Goal: Information Seeking & Learning: Learn about a topic

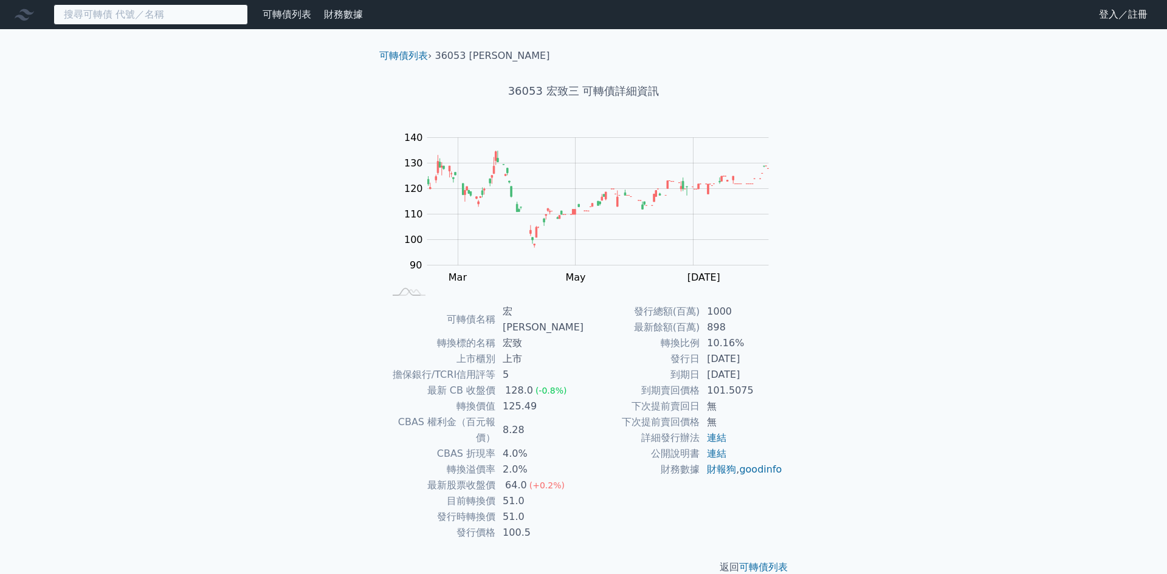
click at [154, 18] on input at bounding box center [150, 14] width 194 height 21
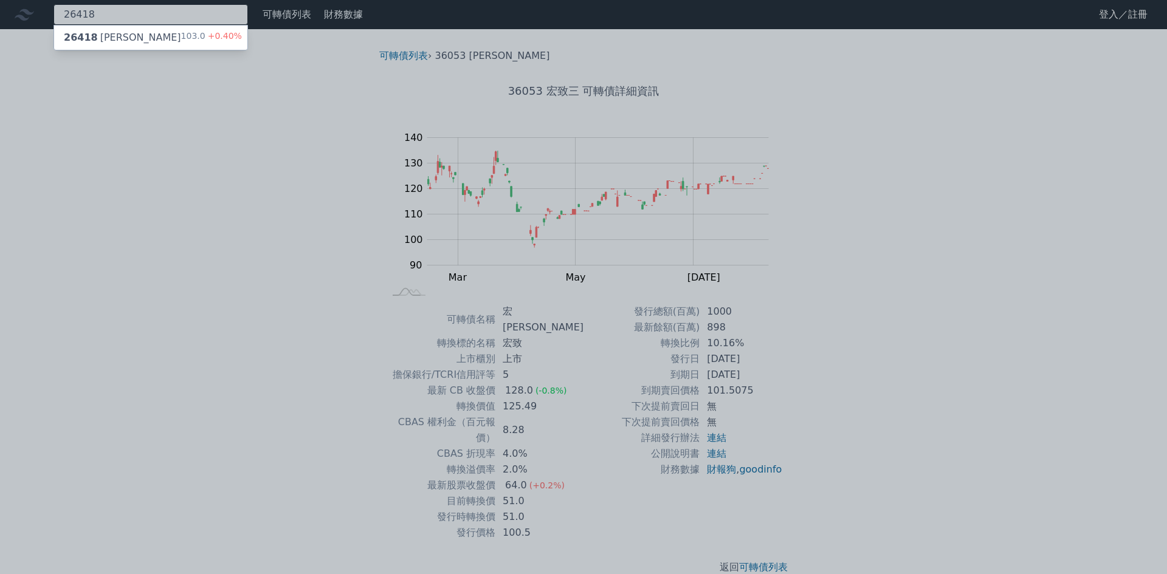
type input "26418"
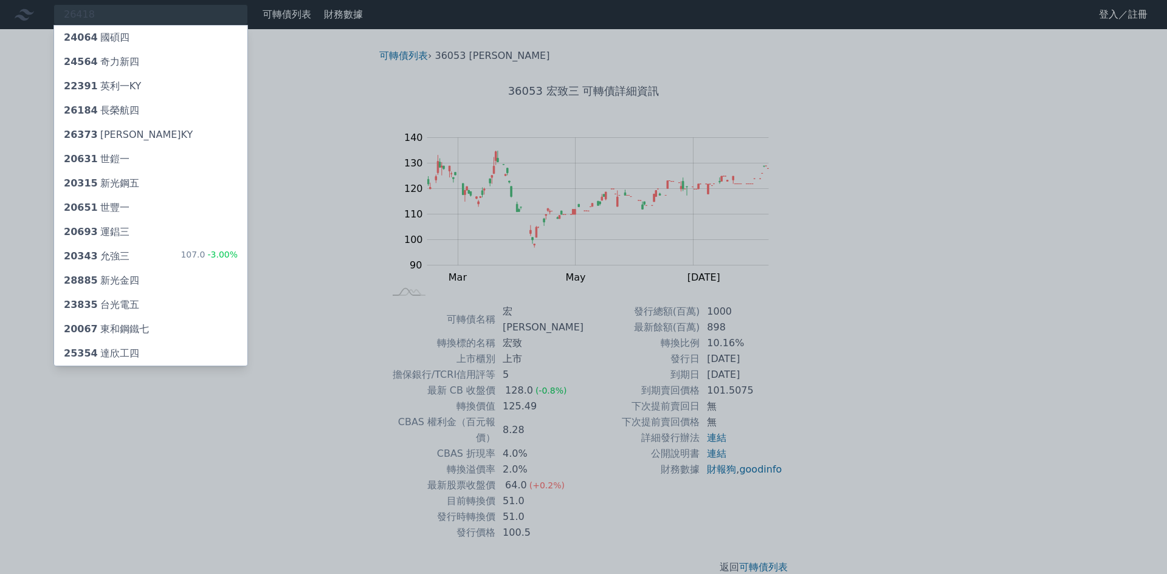
click at [163, 5] on div at bounding box center [583, 287] width 1167 height 574
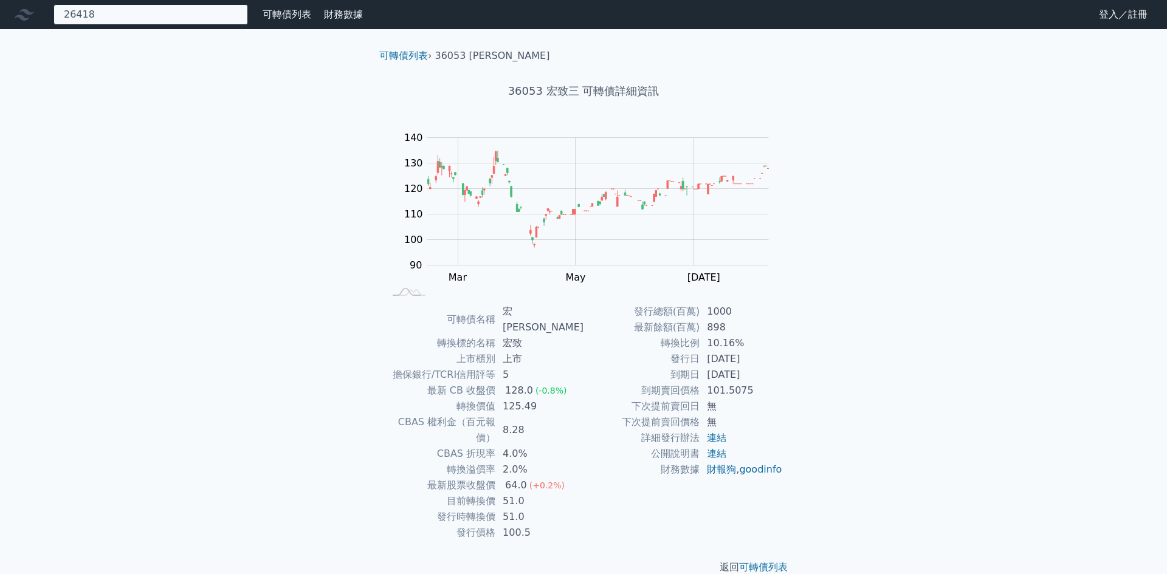
click at [163, 5] on div "26418 24064 國碩四 24564 奇力新四 22391 英利一KY 26184 長榮航四 26373 慧洋三KY 20631 世鎧一 20315 新…" at bounding box center [150, 14] width 194 height 21
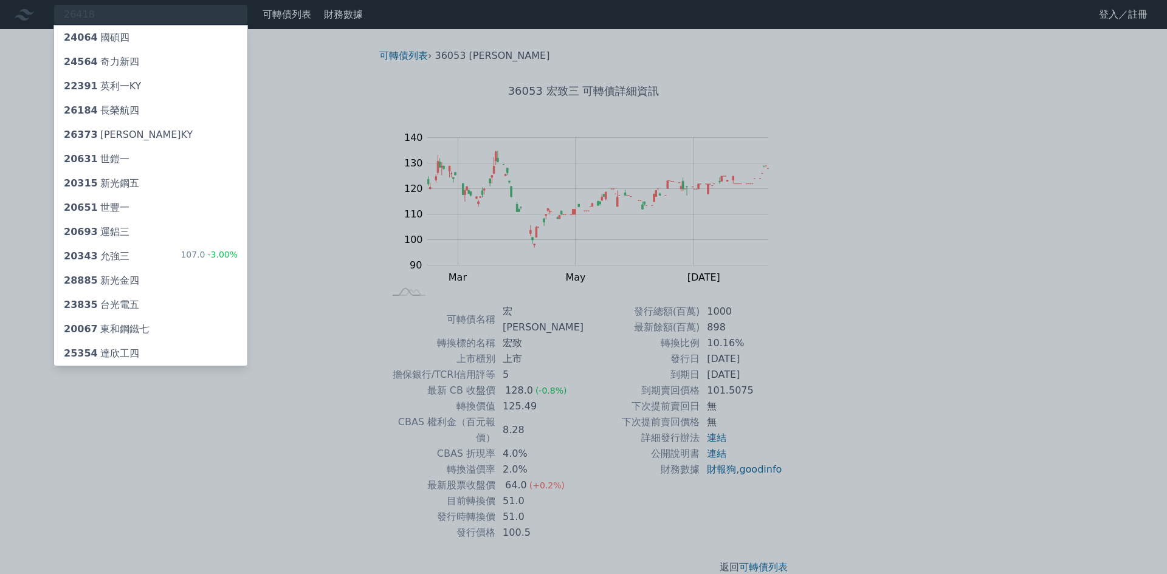
click at [139, 13] on div at bounding box center [583, 287] width 1167 height 574
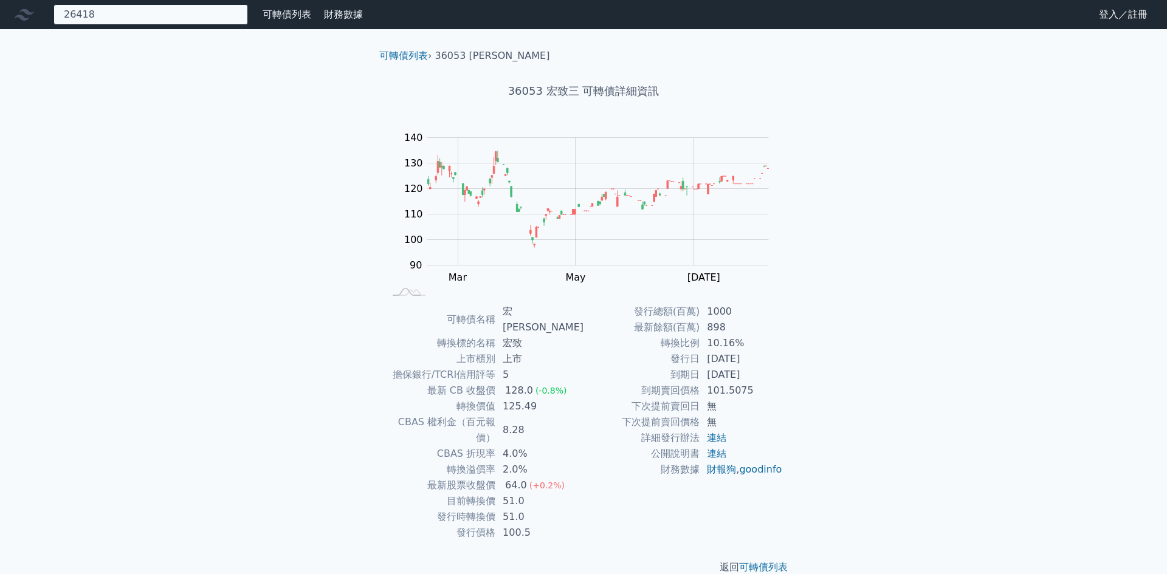
click at [139, 13] on div "26418 24064 國碩四 24564 奇力新四 22391 英利一KY 26184 長榮航四 26373 慧洋三KY 20631 世鎧一 20315 新…" at bounding box center [150, 14] width 194 height 21
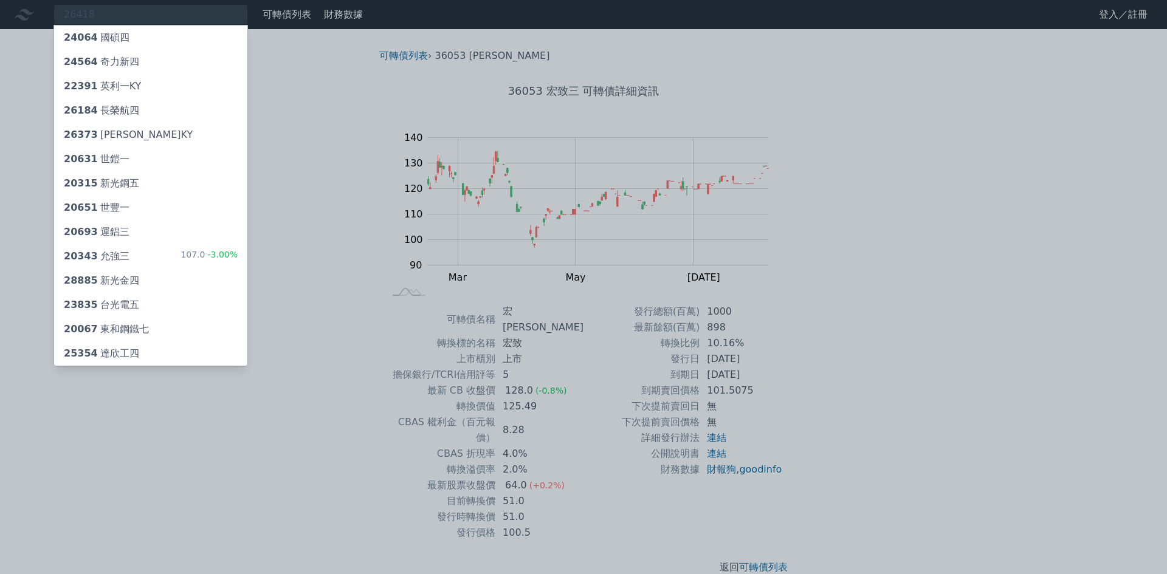
click at [357, 200] on div at bounding box center [583, 287] width 1167 height 574
click at [213, 10] on div "26418 24064 國碩四 24564 奇力新四 22391 英利一KY 26184 長榮航四 26373 慧洋三KY 20631 世鎧一 20315 新…" at bounding box center [150, 14] width 194 height 21
click at [291, 37] on div at bounding box center [583, 287] width 1167 height 574
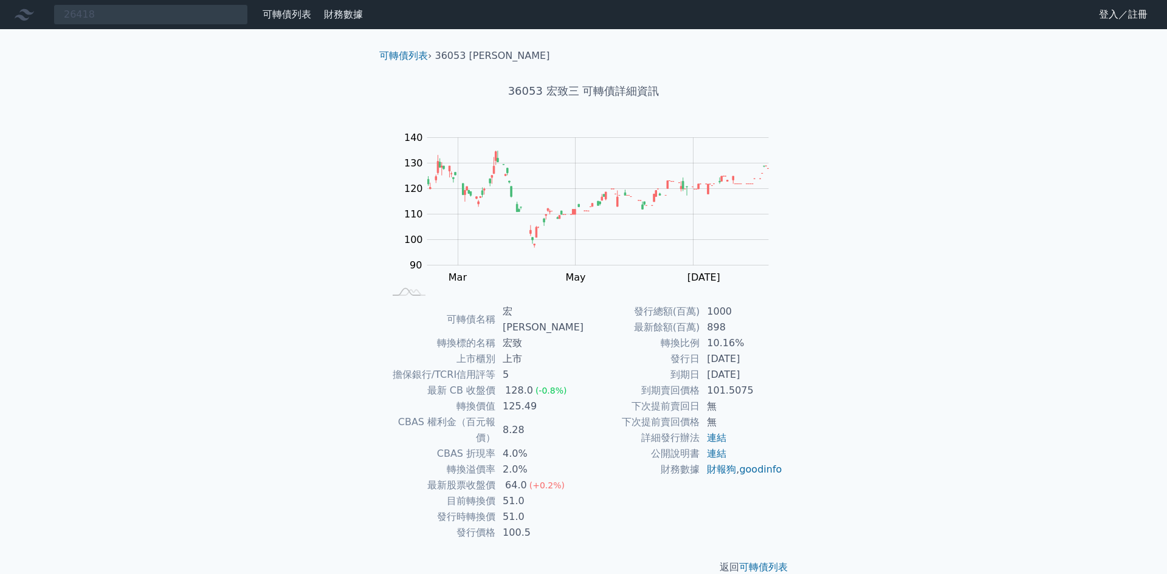
click at [284, 14] on link "可轉債列表" at bounding box center [286, 15] width 49 height 12
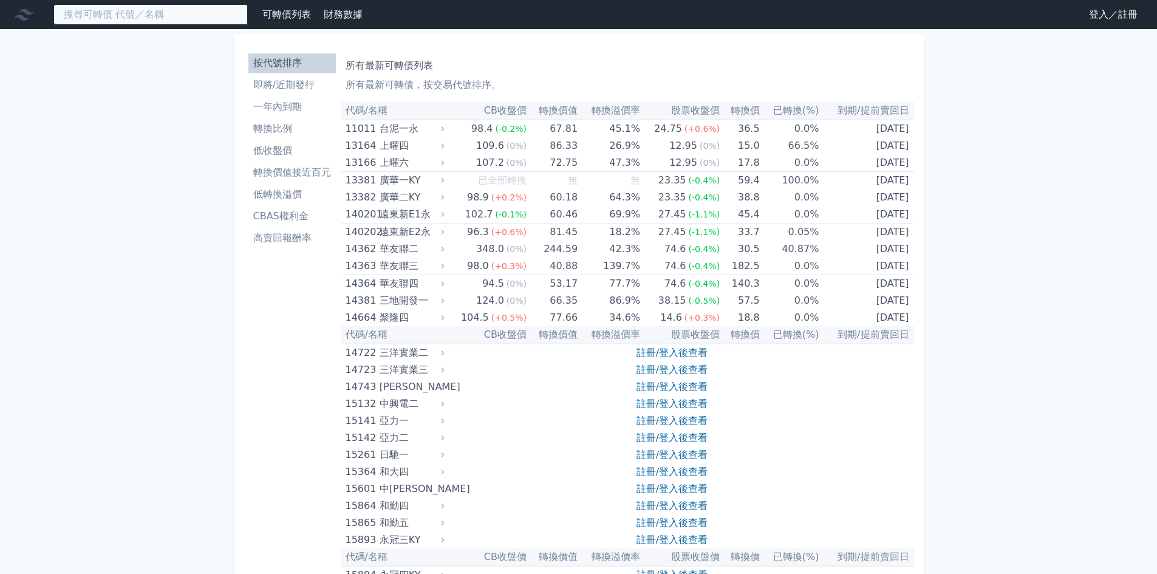
click at [118, 18] on input at bounding box center [150, 14] width 194 height 21
click at [86, 7] on input at bounding box center [150, 14] width 194 height 21
click at [94, 13] on input at bounding box center [150, 14] width 194 height 21
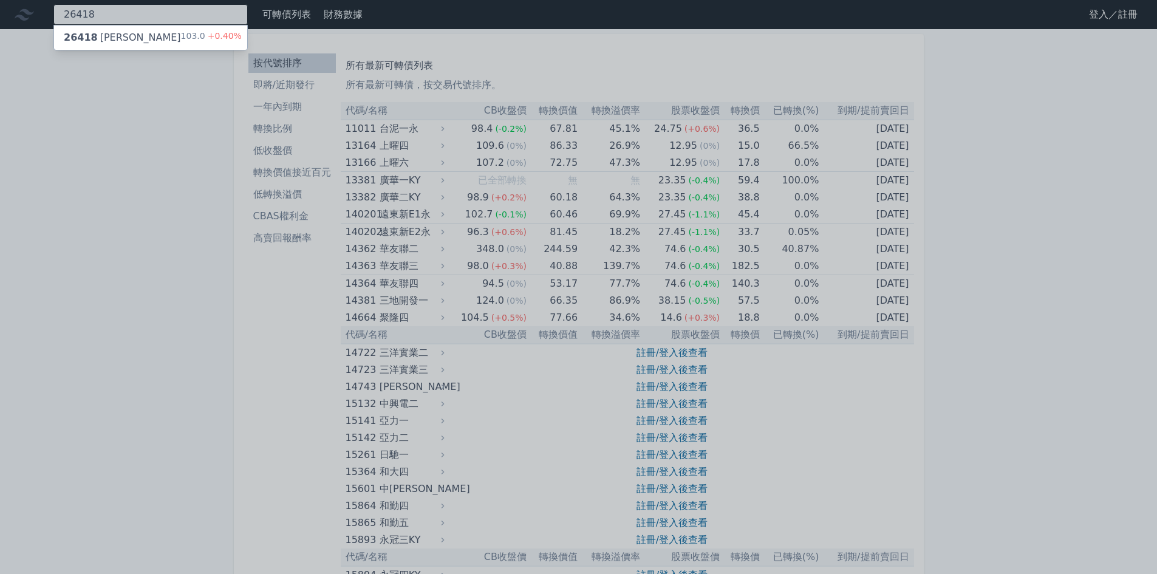
type input "26418"
click at [105, 30] on div "26418 正德八 103.0 +0.40%" at bounding box center [150, 38] width 193 height 24
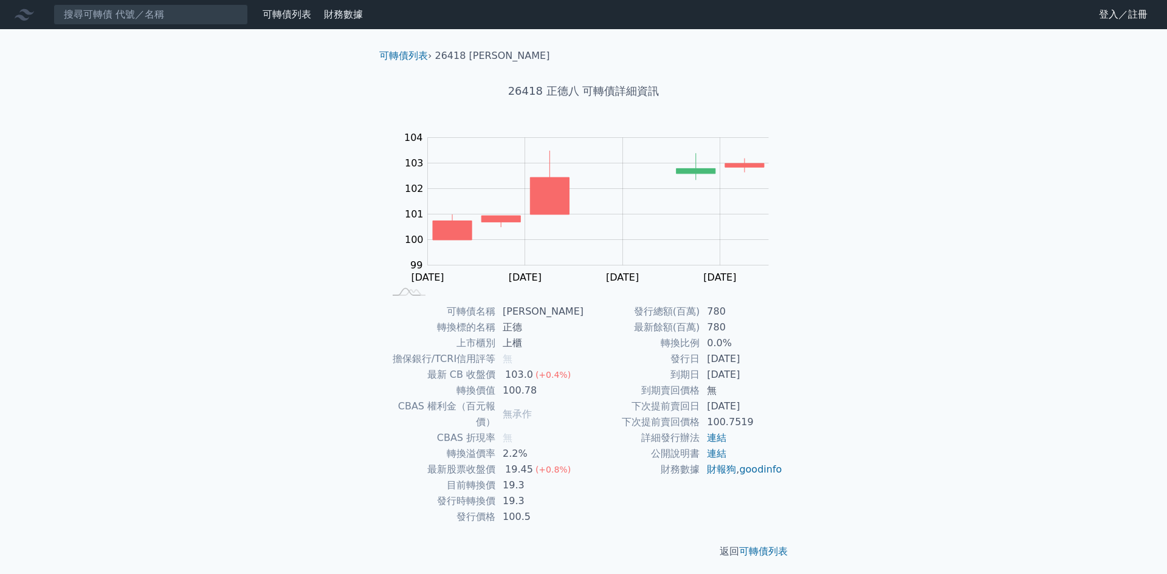
click at [870, 370] on div "可轉債列表 財務數據 可轉債列表 財務數據 登入／註冊 登入／註冊 可轉債列表 › 26418 正德八 26418 正德八 可轉債詳細資訊 Zoom Out …" at bounding box center [583, 289] width 1167 height 578
drag, startPoint x: 676, startPoint y: 358, endPoint x: 755, endPoint y: 362, distance: 79.1
click at [755, 362] on tr "發行日 [DATE]" at bounding box center [682, 359] width 199 height 16
click at [836, 355] on div "可轉債列表 財務數據 可轉債列表 財務數據 登入／註冊 登入／註冊 可轉債列表 › 26418 正德八 26418 正德八 可轉債詳細資訊 Zoom Out …" at bounding box center [583, 289] width 1167 height 578
click at [219, 10] on input at bounding box center [150, 14] width 194 height 21
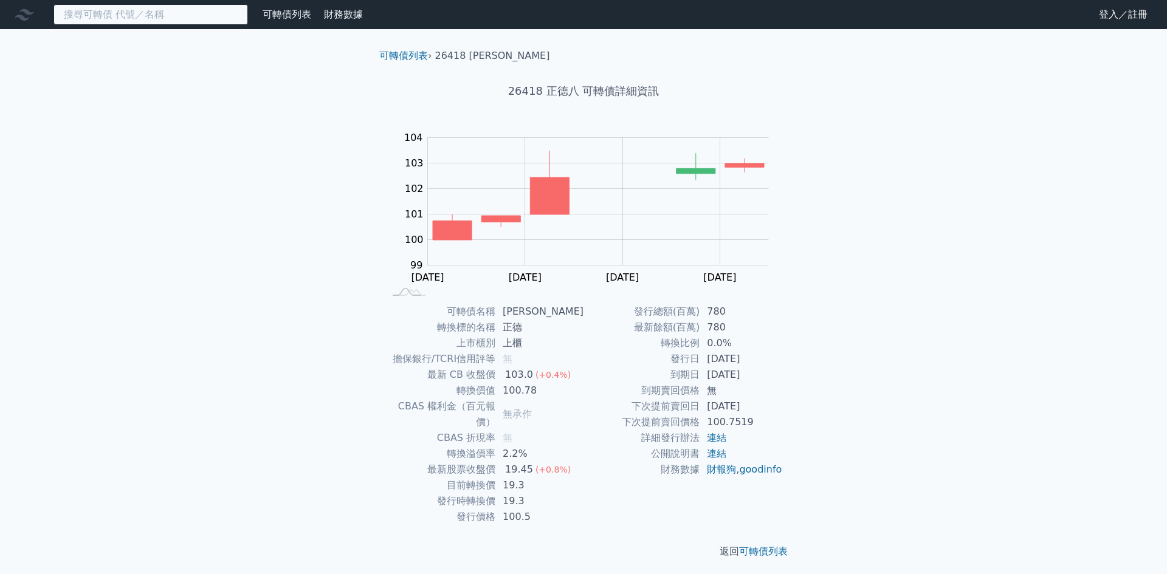
click at [217, 16] on input at bounding box center [150, 14] width 194 height 21
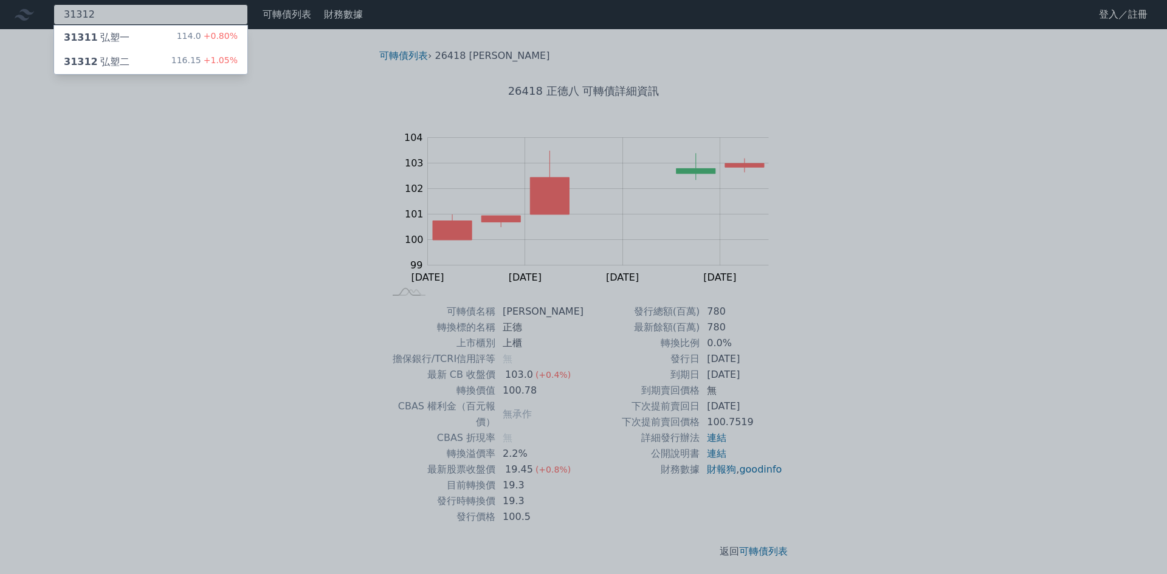
type input "31312"
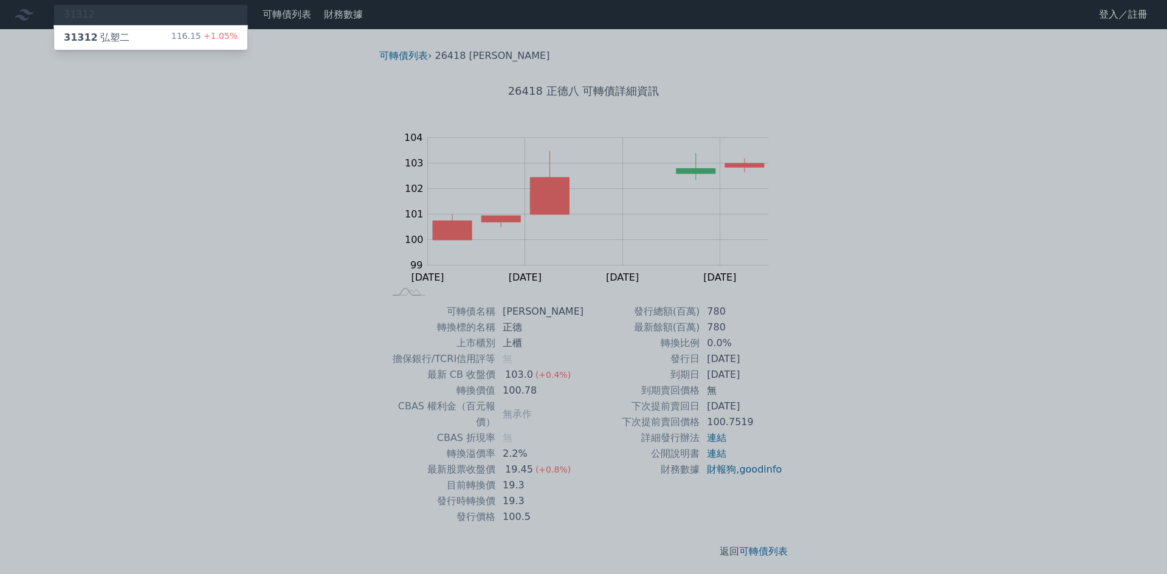
click at [176, 29] on div "31312 弘塑二 116.15 +1.05%" at bounding box center [150, 38] width 193 height 24
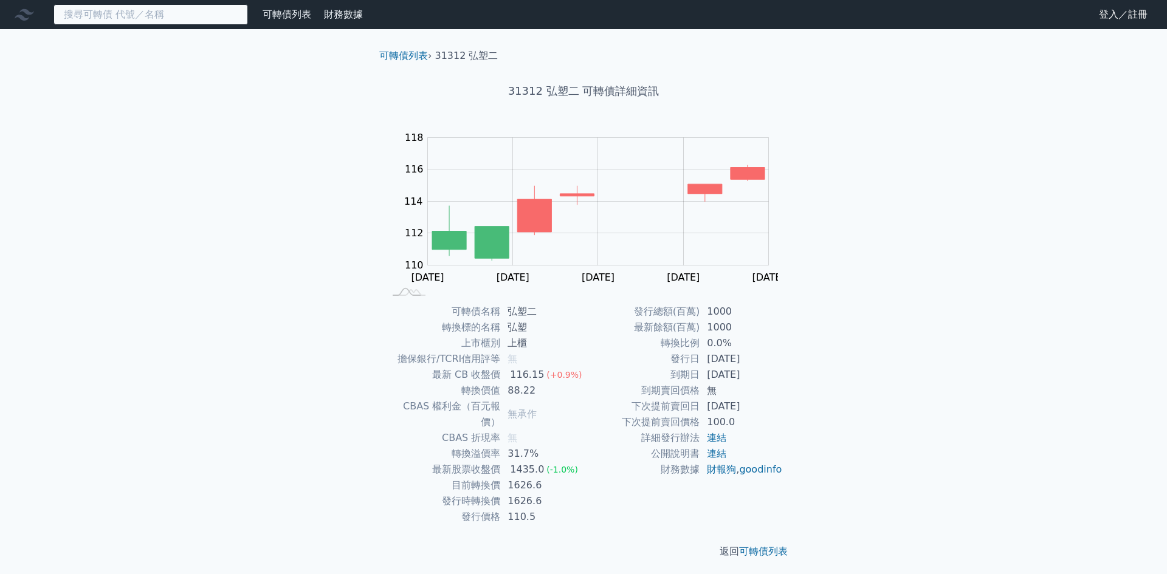
drag, startPoint x: 171, startPoint y: 6, endPoint x: 173, endPoint y: 13, distance: 6.8
click at [171, 7] on input at bounding box center [150, 14] width 194 height 21
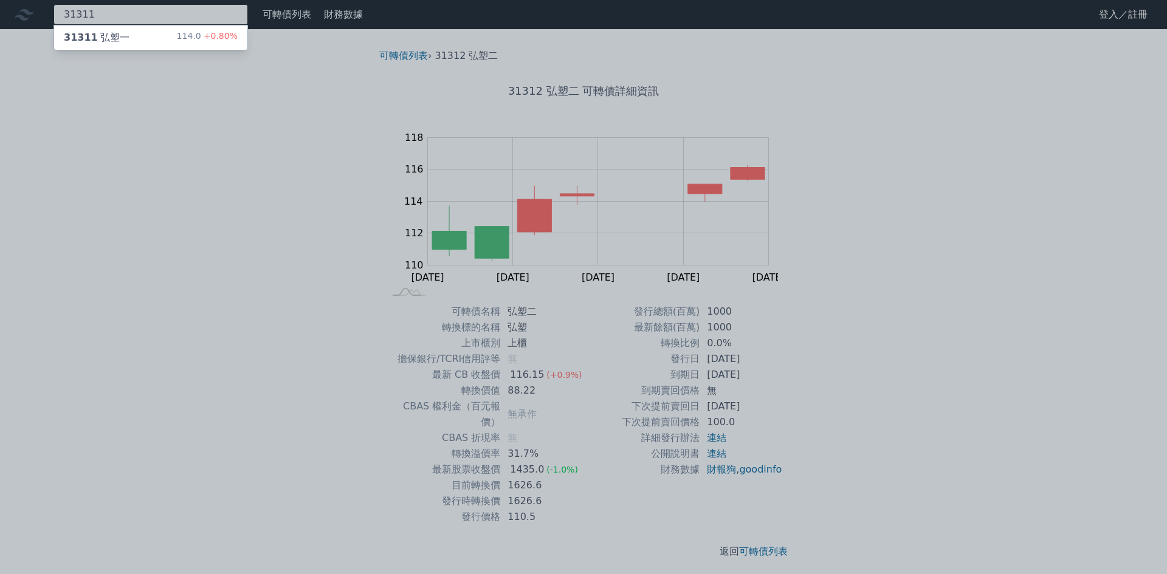
type input "31311"
click at [136, 32] on div "31311 弘塑一 114.0 +0.80%" at bounding box center [150, 38] width 193 height 24
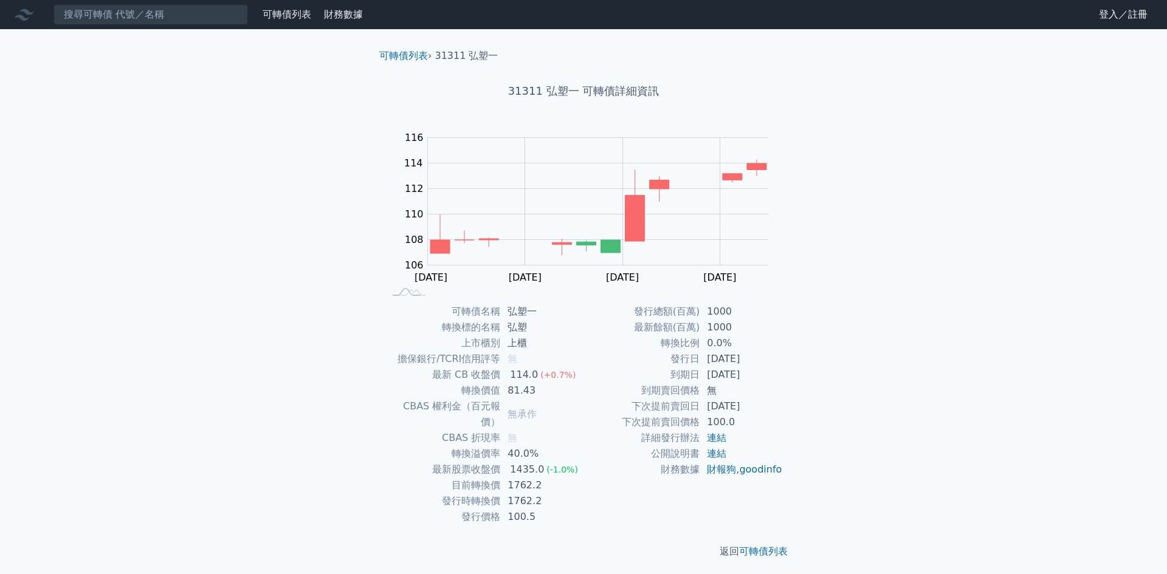
click at [138, 33] on div "可轉債列表 財務數據 可轉債列表 財務數據 登入／註冊 登入／註冊 可轉債列表 › 31311 弘塑一 31311 弘塑一 可轉債詳細資訊 Zoom Out …" at bounding box center [583, 289] width 1167 height 578
click at [177, 21] on input at bounding box center [150, 14] width 194 height 21
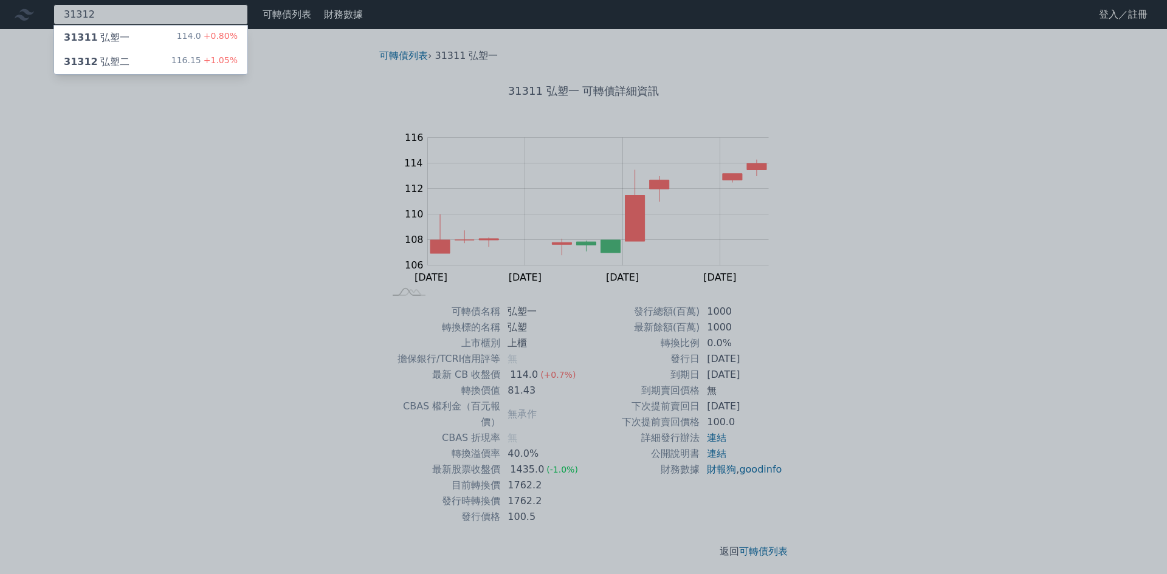
type input "31312"
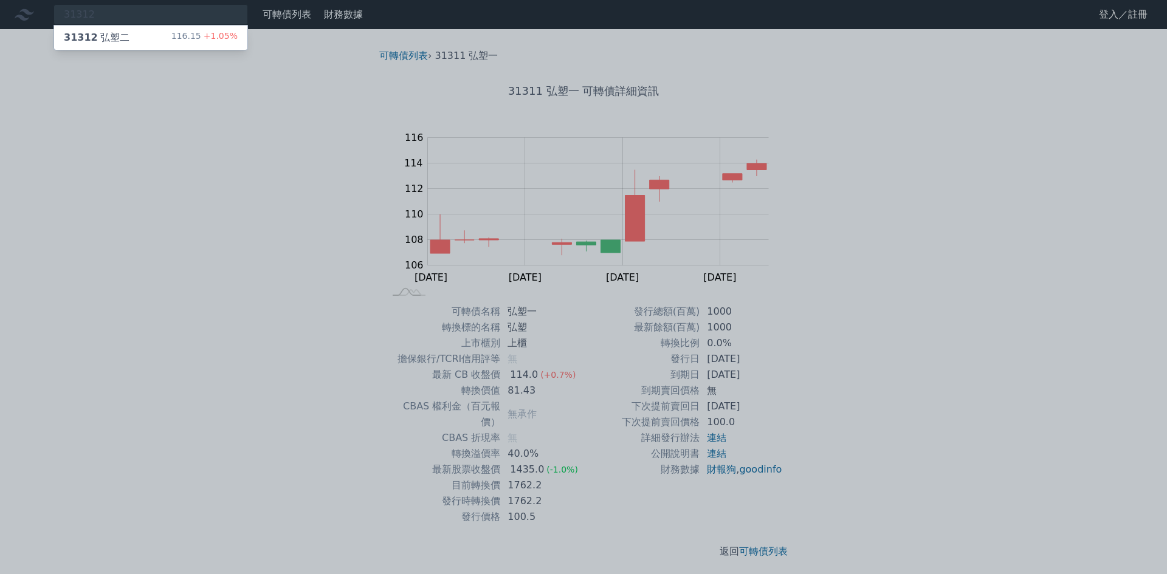
click at [198, 39] on div "116.15 +1.05%" at bounding box center [204, 37] width 66 height 15
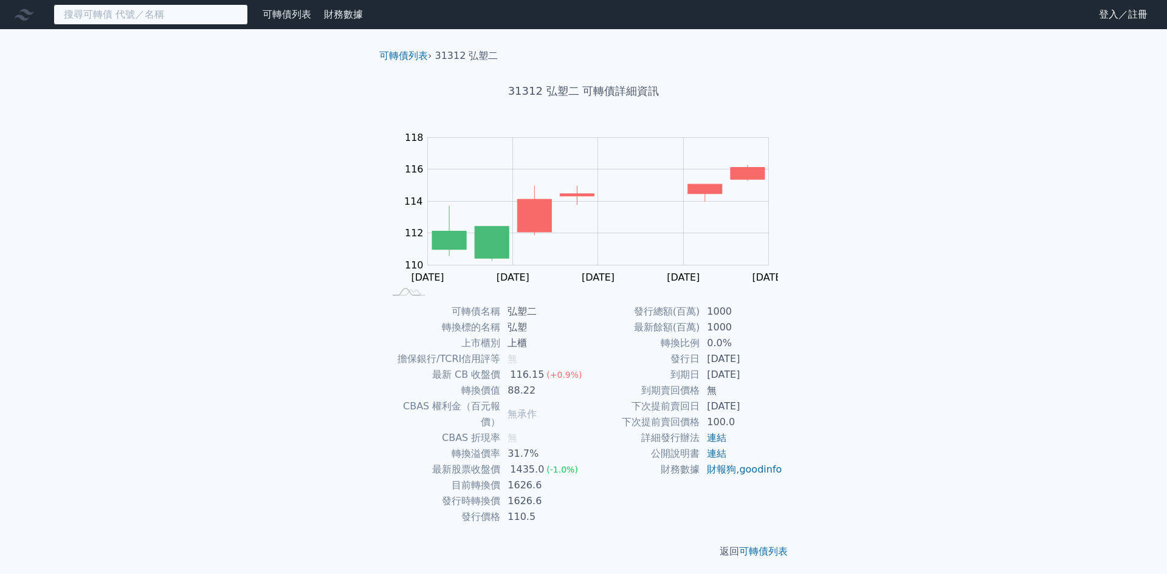
click at [160, 13] on input at bounding box center [150, 14] width 194 height 21
click at [194, 15] on input at bounding box center [150, 14] width 194 height 21
click at [194, 8] on input at bounding box center [150, 14] width 194 height 21
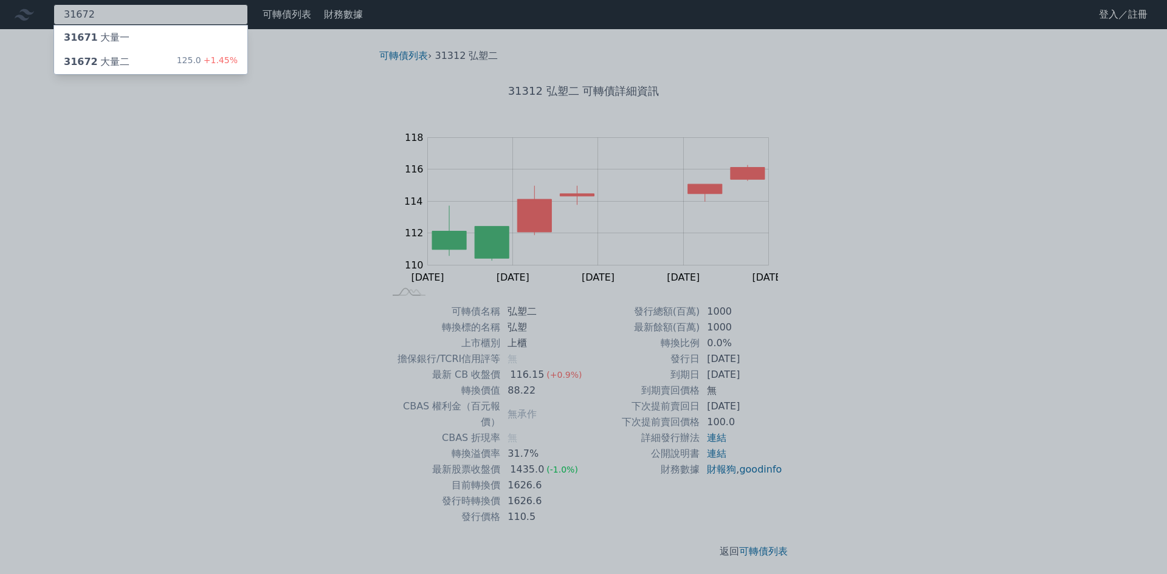
type input "31672"
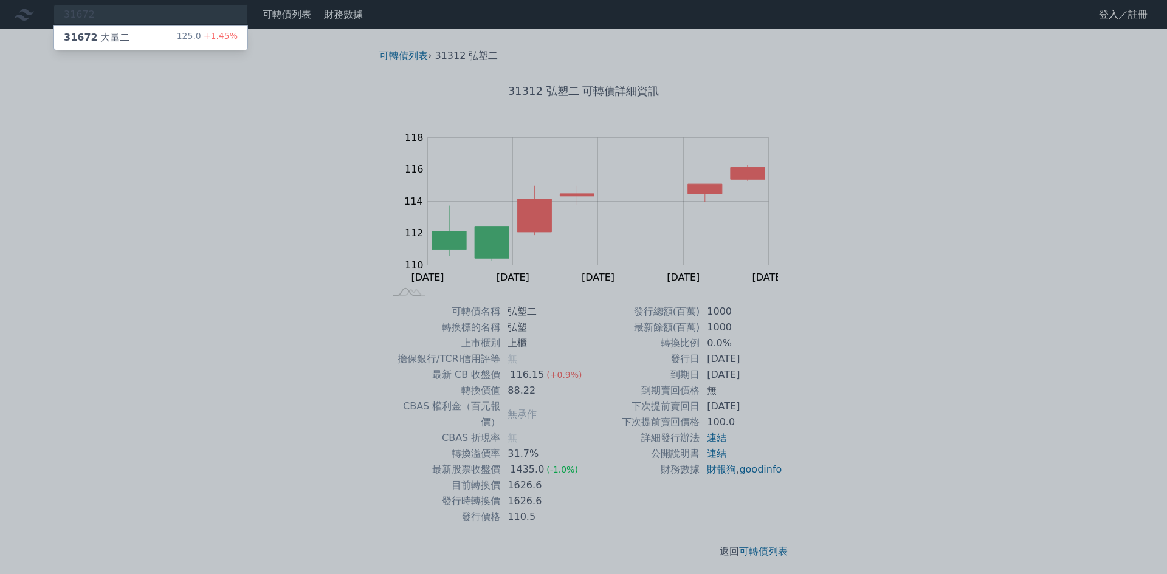
click at [146, 34] on div "31672 大量二 125.0 +1.45%" at bounding box center [150, 38] width 193 height 24
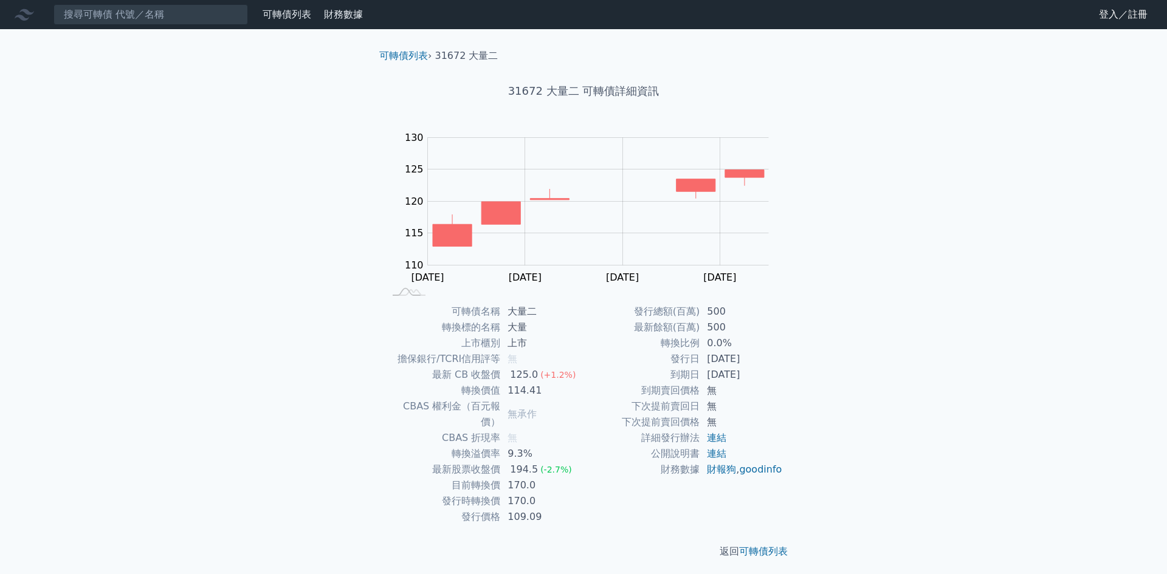
click at [85, 149] on div "可轉債列表 財務數據 可轉債列表 財務數據 登入／註冊 登入／註冊 可轉債列表 › 31672 大量二 31672 大量二 可轉債詳細資訊 Zoom Out …" at bounding box center [583, 289] width 1167 height 578
